Goal: Transaction & Acquisition: Purchase product/service

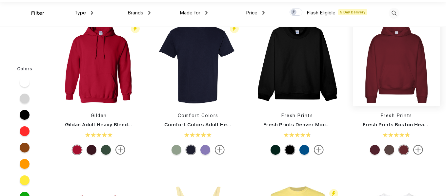
scroll to position [30, 0]
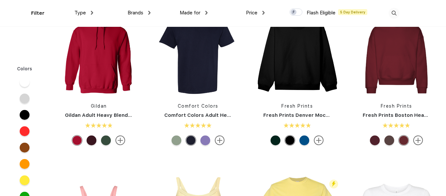
click at [411, 116] on link "Fresh Prints Boston Heavyweight Hoodie" at bounding box center [415, 115] width 104 height 6
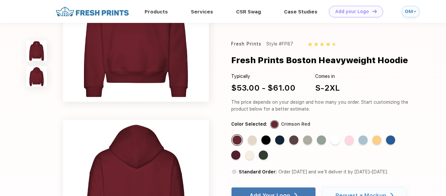
scroll to position [61, 0]
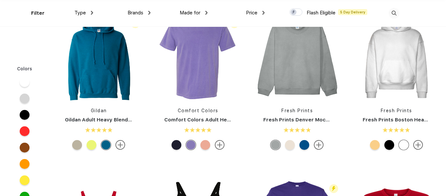
scroll to position [0, 0]
